Goal: Transaction & Acquisition: Purchase product/service

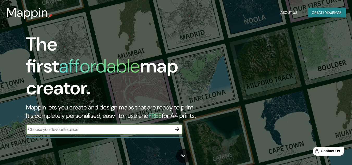
click at [316, 14] on button "Create your map" at bounding box center [326, 13] width 38 height 10
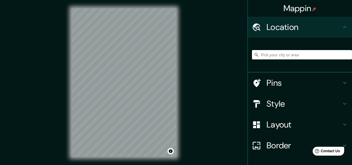
click at [290, 59] on input "Pick your city or area" at bounding box center [302, 54] width 100 height 9
click at [200, 81] on div "Mappin Location Pins Style Layout Border Choose a border. Hint : you can make l…" at bounding box center [176, 86] width 352 height 173
click at [230, 17] on div "Mappin Location Pins Style Layout Border Choose a border. Hint : you can make l…" at bounding box center [176, 86] width 352 height 173
click at [264, 53] on input "Pick your city or area" at bounding box center [302, 54] width 100 height 9
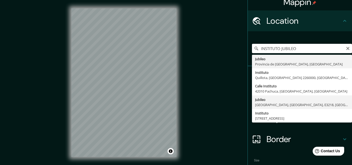
scroll to position [4, 0]
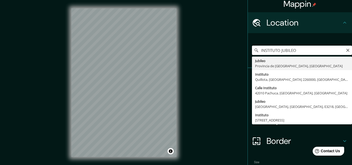
click at [342, 53] on input "INSTITUTO JUBILEO" at bounding box center [302, 50] width 100 height 9
type input "INSTITUTO JUBILEO"
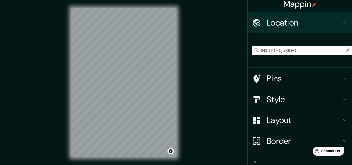
click at [345, 48] on button "Clear" at bounding box center [347, 49] width 4 height 5
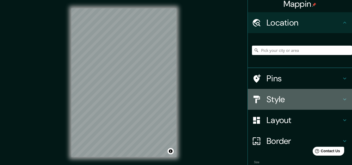
click at [299, 100] on h4 "Style" at bounding box center [303, 99] width 75 height 10
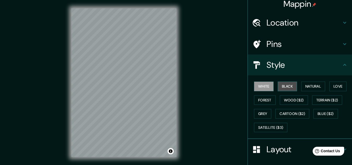
click at [280, 88] on button "Black" at bounding box center [288, 86] width 20 height 10
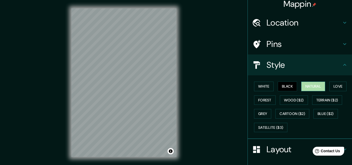
click at [304, 83] on button "Natural" at bounding box center [313, 86] width 24 height 10
click at [335, 89] on button "Love" at bounding box center [337, 86] width 17 height 10
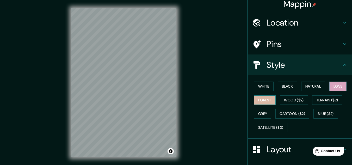
click at [263, 104] on button "Forest" at bounding box center [265, 100] width 22 height 10
